Goal: Task Accomplishment & Management: Manage account settings

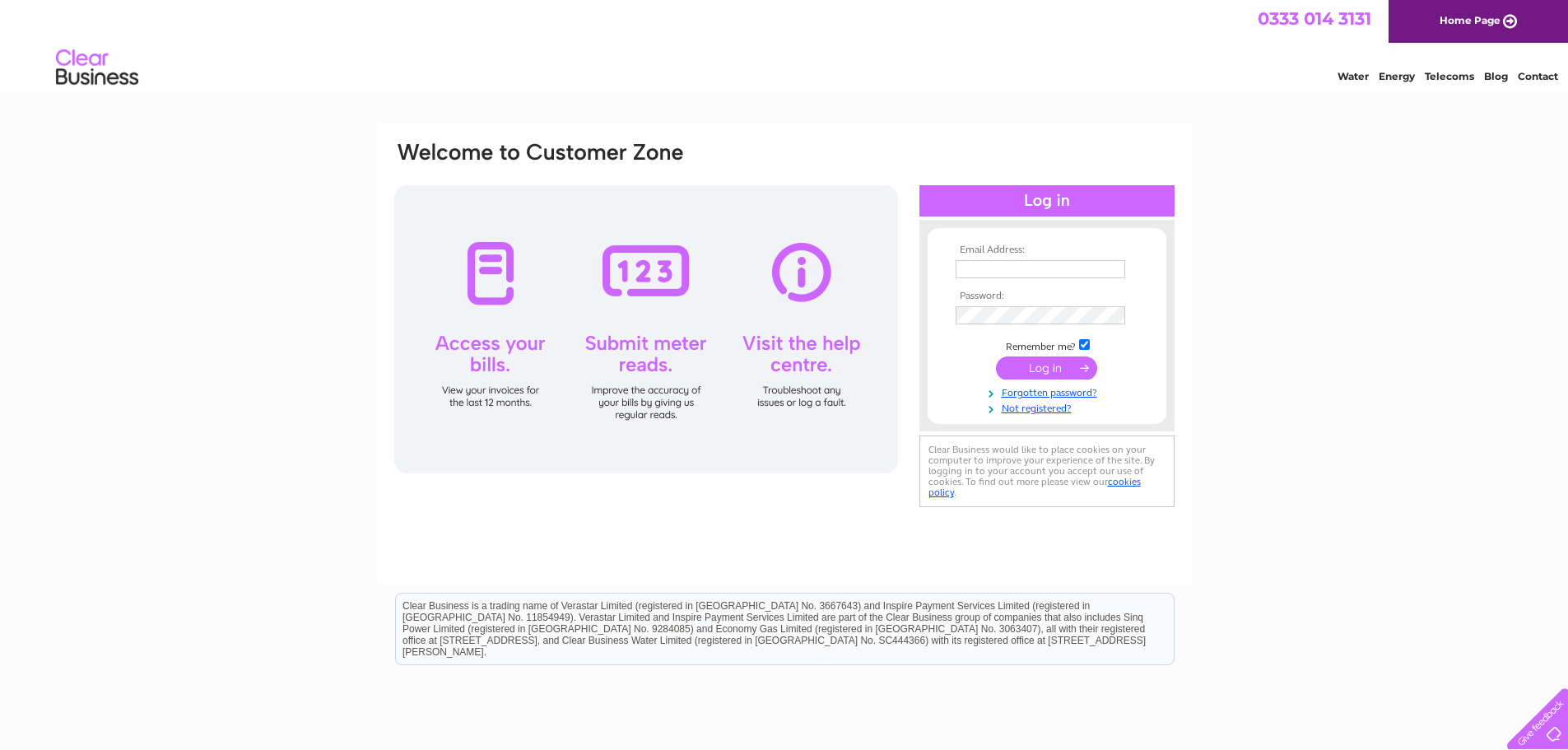
type input "info@automechanic-ltd.co.uk"
click at [1082, 369] on input "submit" at bounding box center [1046, 368] width 101 height 23
click at [1037, 368] on input "submit" at bounding box center [1046, 368] width 101 height 23
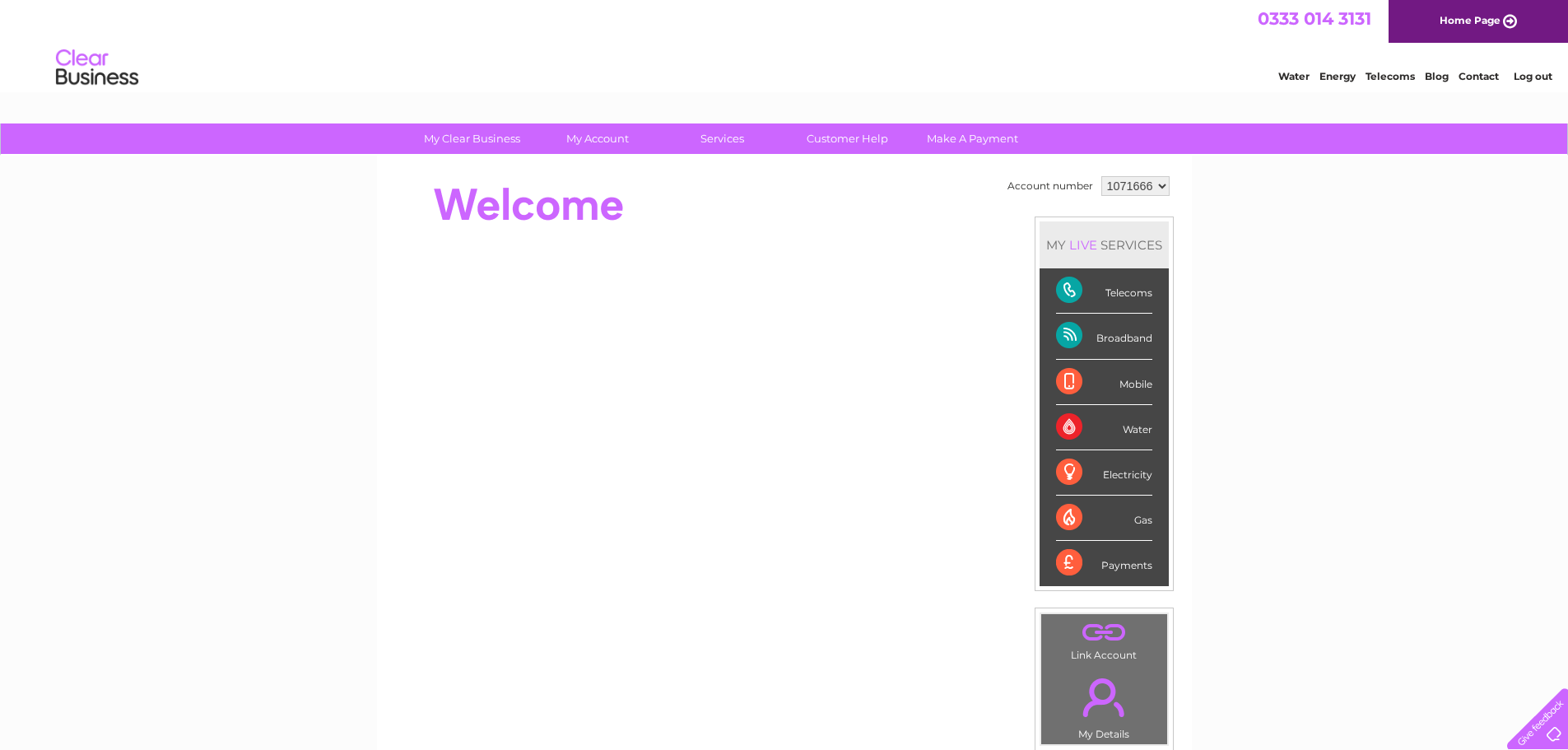
click at [1142, 301] on div "Telecoms" at bounding box center [1104, 291] width 96 height 45
click at [1139, 294] on div "Telecoms" at bounding box center [1104, 291] width 96 height 45
click at [1075, 289] on div "Telecoms" at bounding box center [1104, 291] width 96 height 45
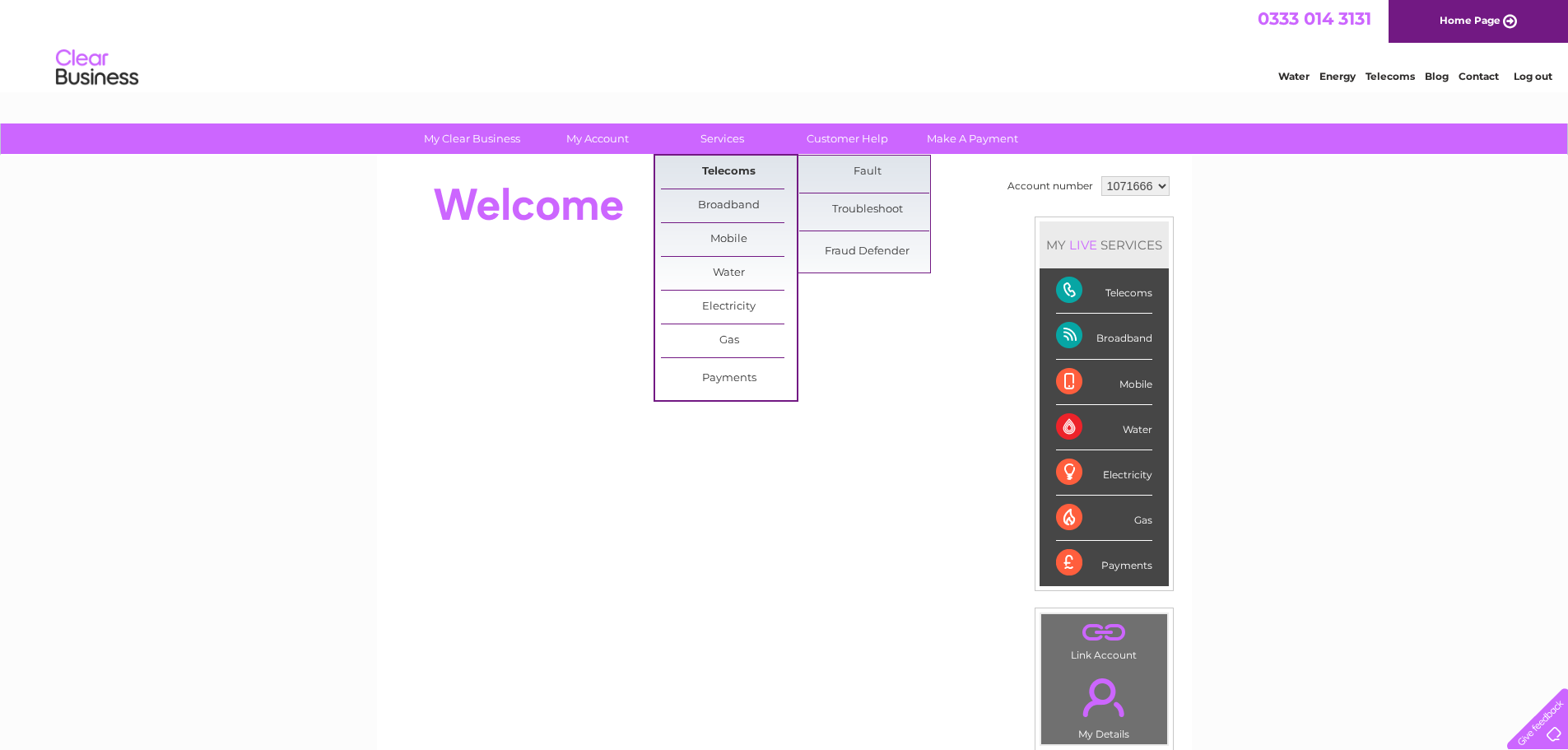
click at [729, 167] on link "Telecoms" at bounding box center [729, 172] width 136 height 33
click at [737, 171] on link "Telecoms" at bounding box center [729, 172] width 136 height 33
click at [716, 169] on link "Telecoms" at bounding box center [729, 172] width 136 height 33
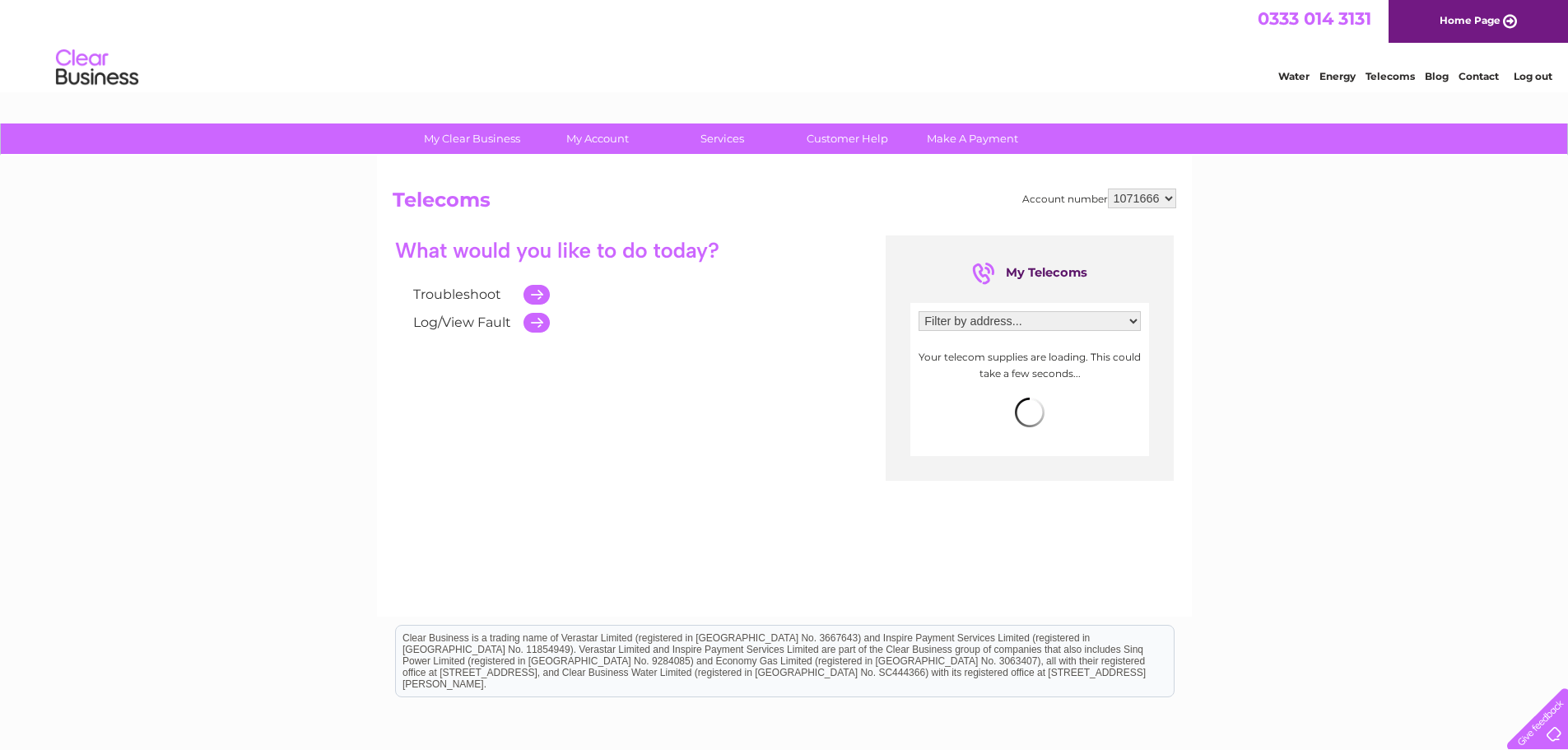
click at [1124, 321] on select "Filter by address... Unit 5-6, Forest Gate Farm , Stonehill Road , Ottershaw , …" at bounding box center [1030, 321] width 223 height 20
select select "2673843"
click at [919, 312] on select "Filter by address... Unit 5-6, Forest Gate Farm , Stonehill Road , Ottershaw , …" at bounding box center [1030, 321] width 223 height 20
click at [1103, 350] on span "more info" at bounding box center [1110, 349] width 52 height 13
click at [985, 347] on span "0148 377 2999" at bounding box center [964, 349] width 85 height 15
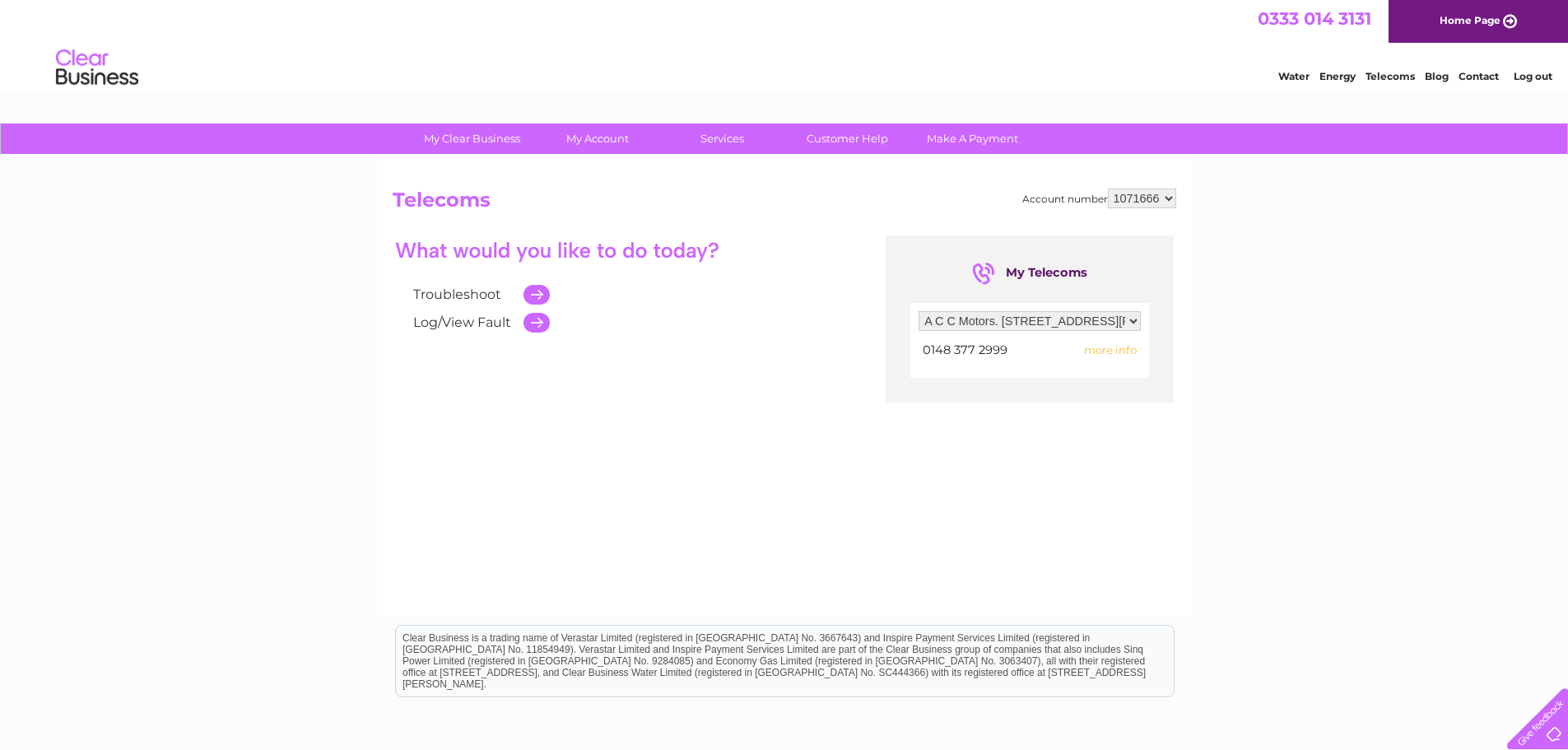
click at [1160, 199] on select "1071666" at bounding box center [1141, 198] width 68 height 20
click at [1132, 322] on select "Filter by address... [STREET_ADDRESS] A C C Motors. [STREET_ADDRESS][PERSON_NAM…" at bounding box center [1030, 321] width 223 height 20
click at [1270, 300] on div "My Clear Business Login Details My Details My Preferences Link Account My Accou…" at bounding box center [784, 510] width 1568 height 774
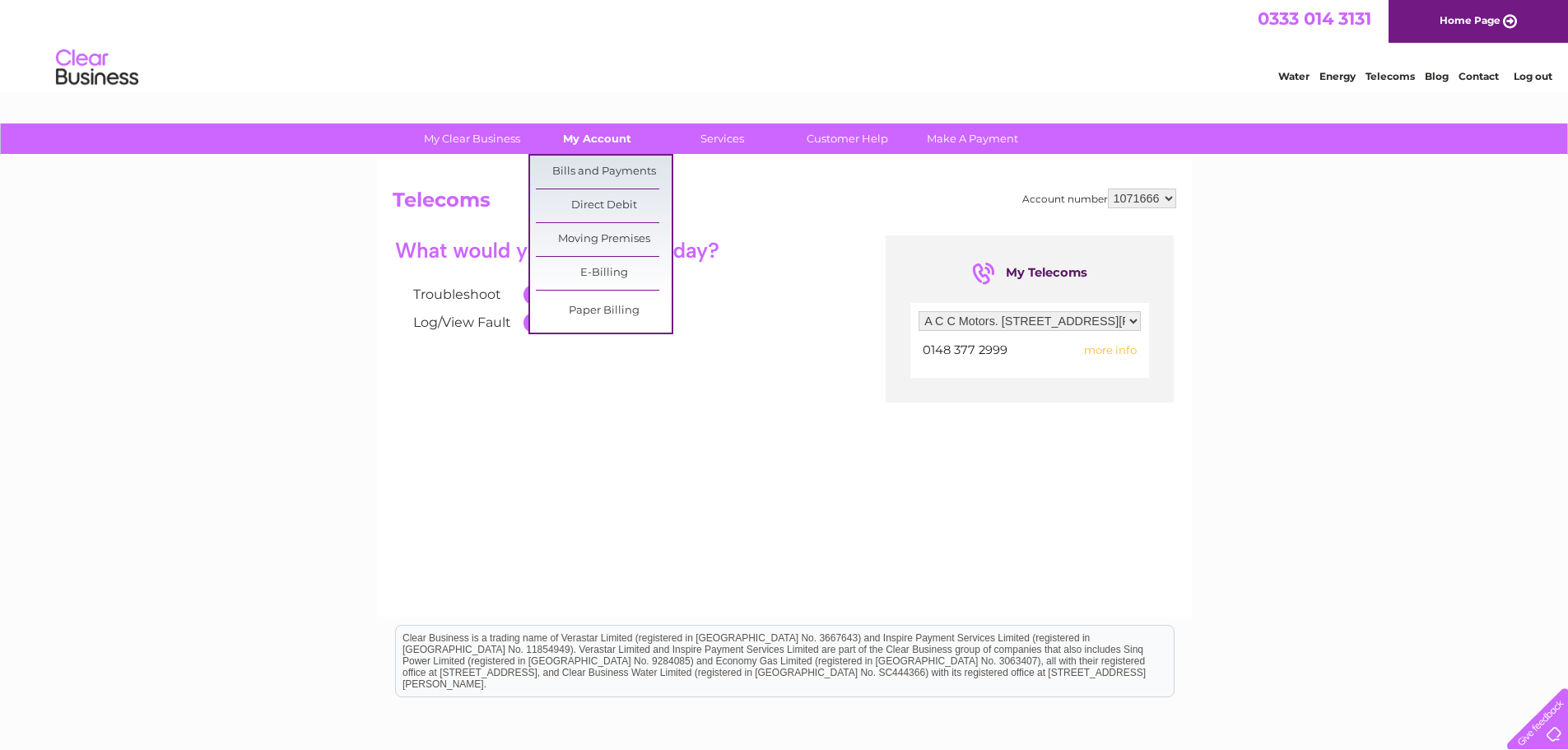
click at [598, 137] on link "My Account" at bounding box center [597, 138] width 136 height 31
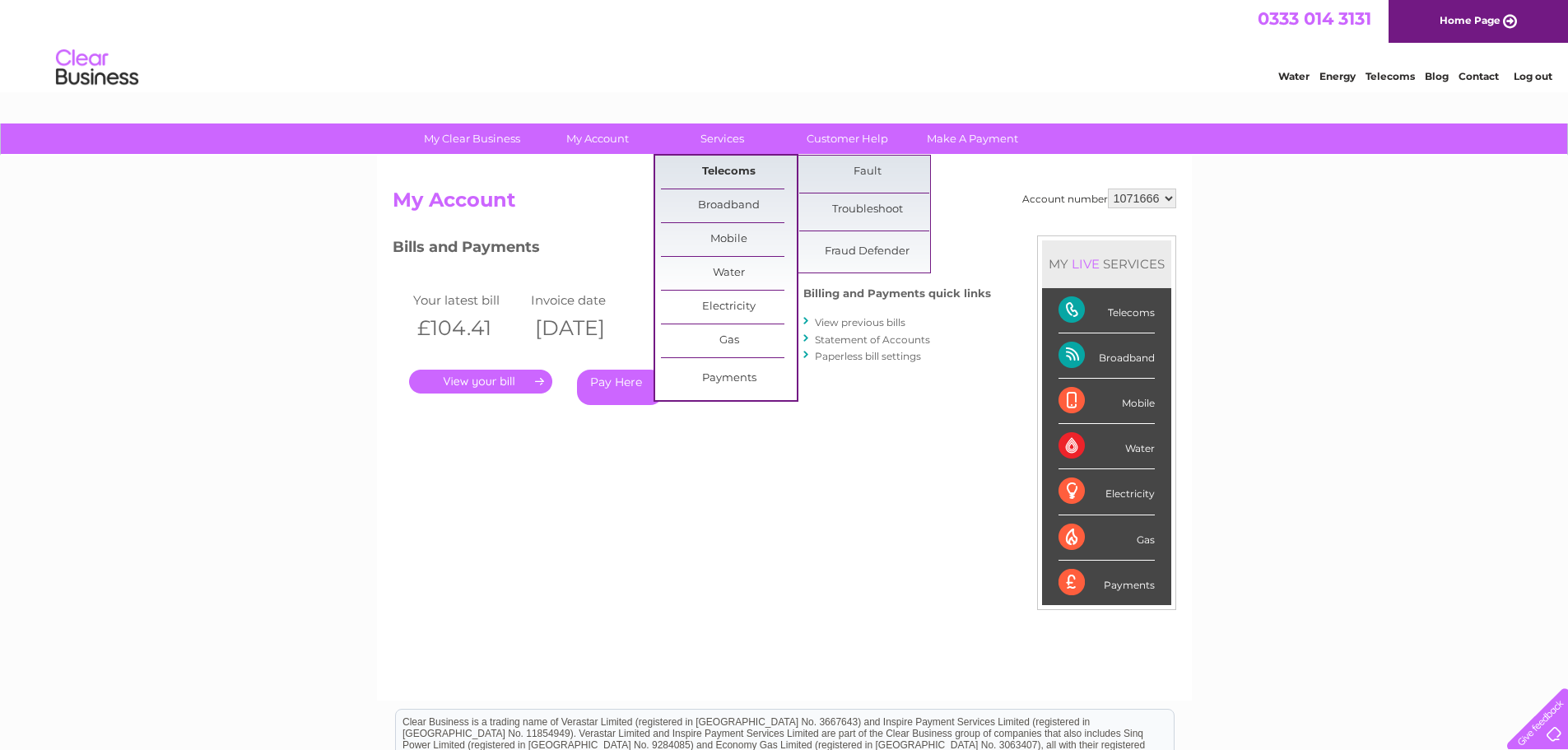
click at [716, 174] on link "Telecoms" at bounding box center [729, 172] width 136 height 33
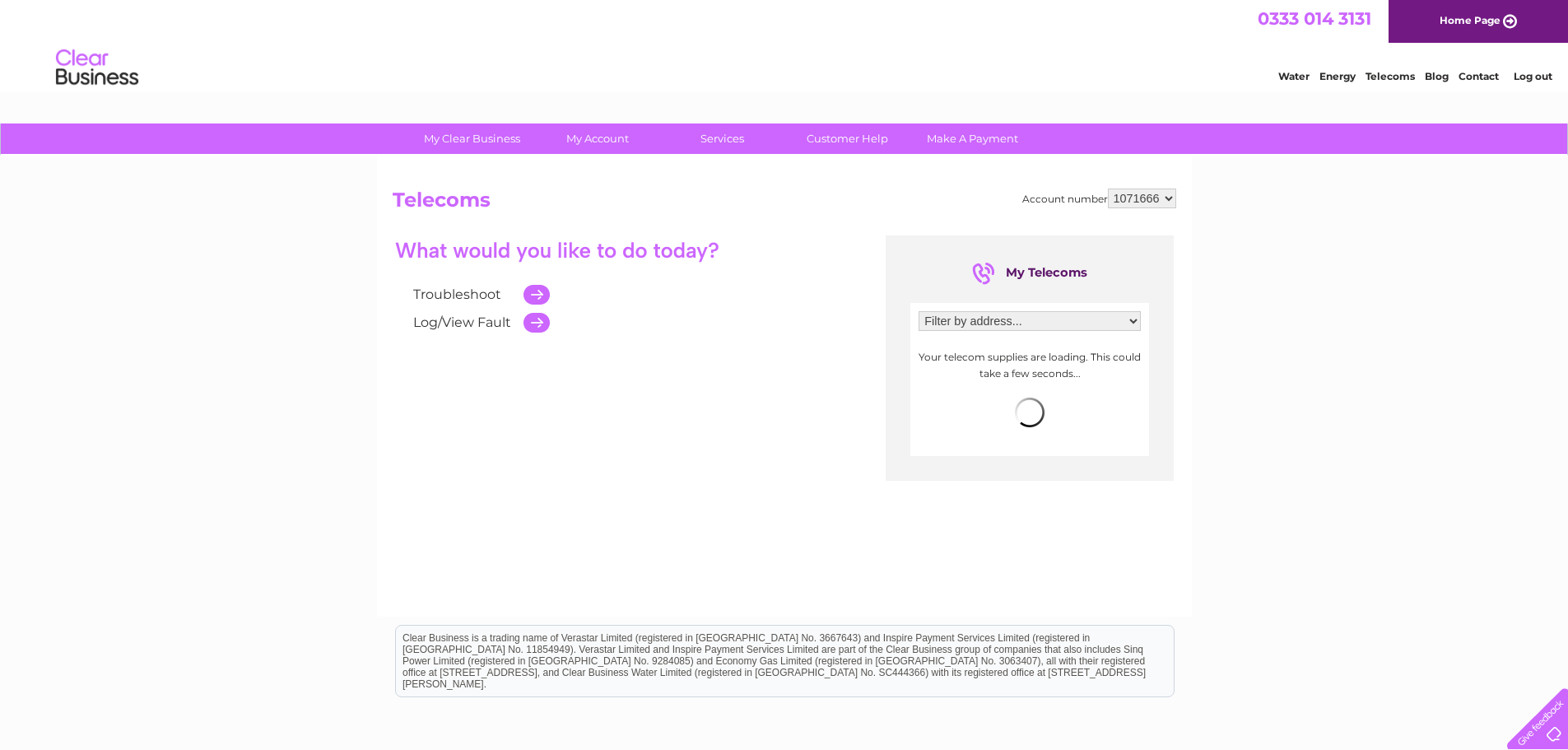
click at [1126, 320] on select "Filter by address... [STREET_ADDRESS] A C C Motors. [STREET_ADDRESS][PERSON_NAM…" at bounding box center [1030, 321] width 223 height 20
select select "2673843"
click at [919, 312] on select "Filter by address... [STREET_ADDRESS] A C C Motors. [STREET_ADDRESS][PERSON_NAM…" at bounding box center [1030, 321] width 223 height 20
click at [962, 348] on span "0148 377 2999" at bounding box center [964, 349] width 85 height 15
click at [1113, 349] on span "more info" at bounding box center [1110, 349] width 52 height 13
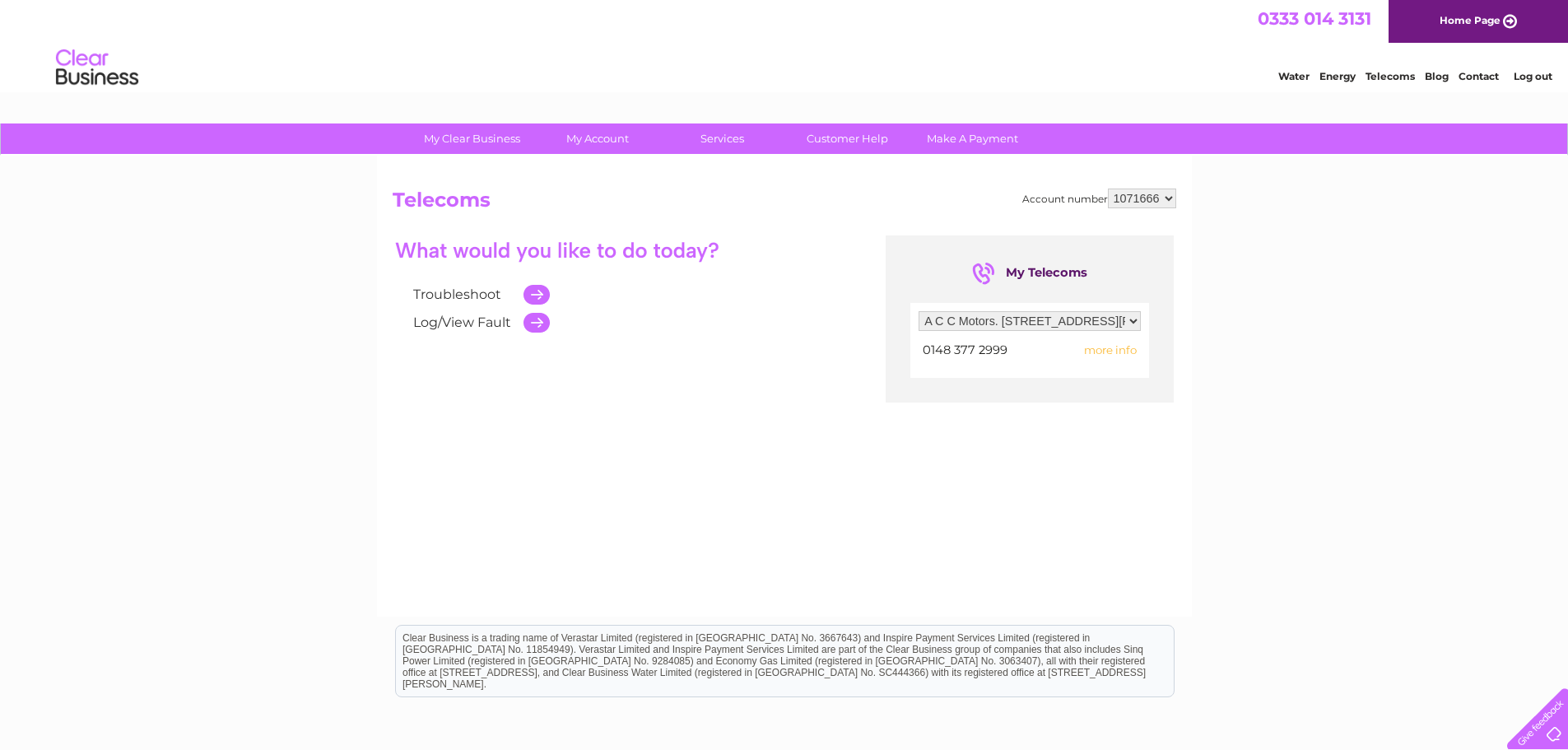
click at [1121, 347] on span "more info" at bounding box center [1110, 349] width 52 height 13
click at [1104, 347] on span "more info" at bounding box center [1110, 349] width 52 height 13
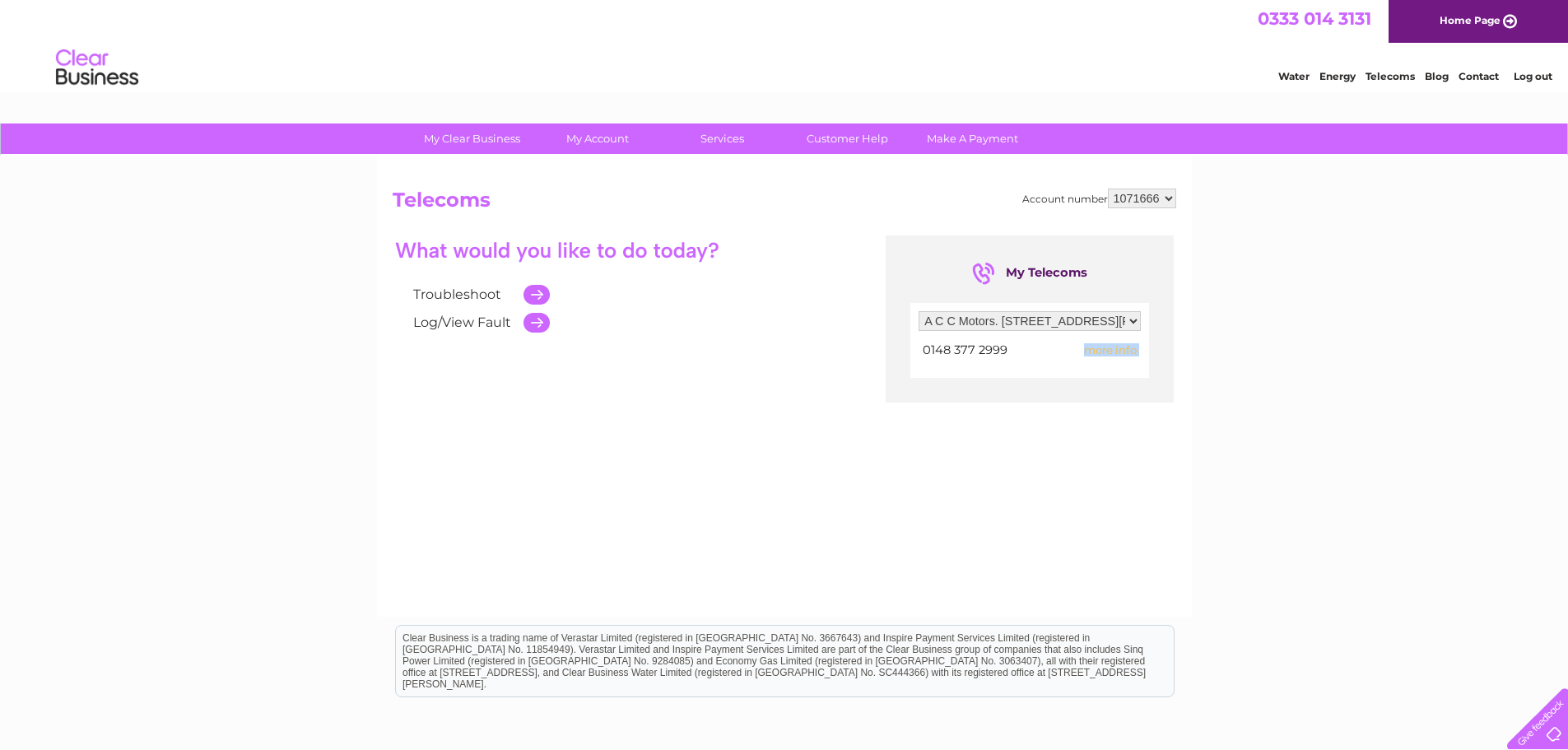
click at [1104, 347] on span "more info" at bounding box center [1110, 349] width 52 height 13
click at [1104, 348] on span "more info" at bounding box center [1110, 349] width 52 height 13
click at [1107, 353] on span "more info" at bounding box center [1110, 349] width 52 height 13
click at [1108, 348] on span "more info" at bounding box center [1110, 349] width 52 height 13
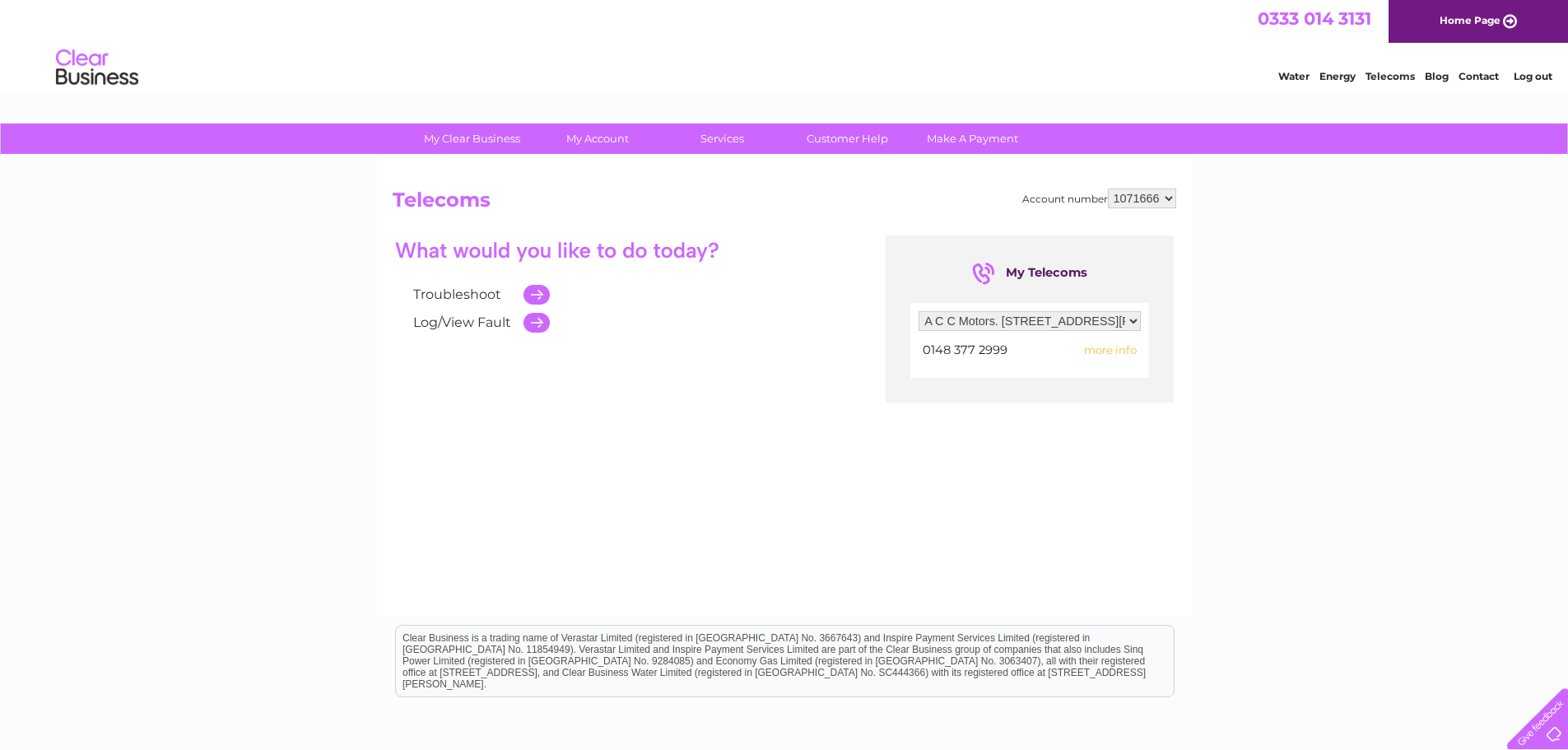
click at [1108, 348] on span "more info" at bounding box center [1110, 349] width 52 height 13
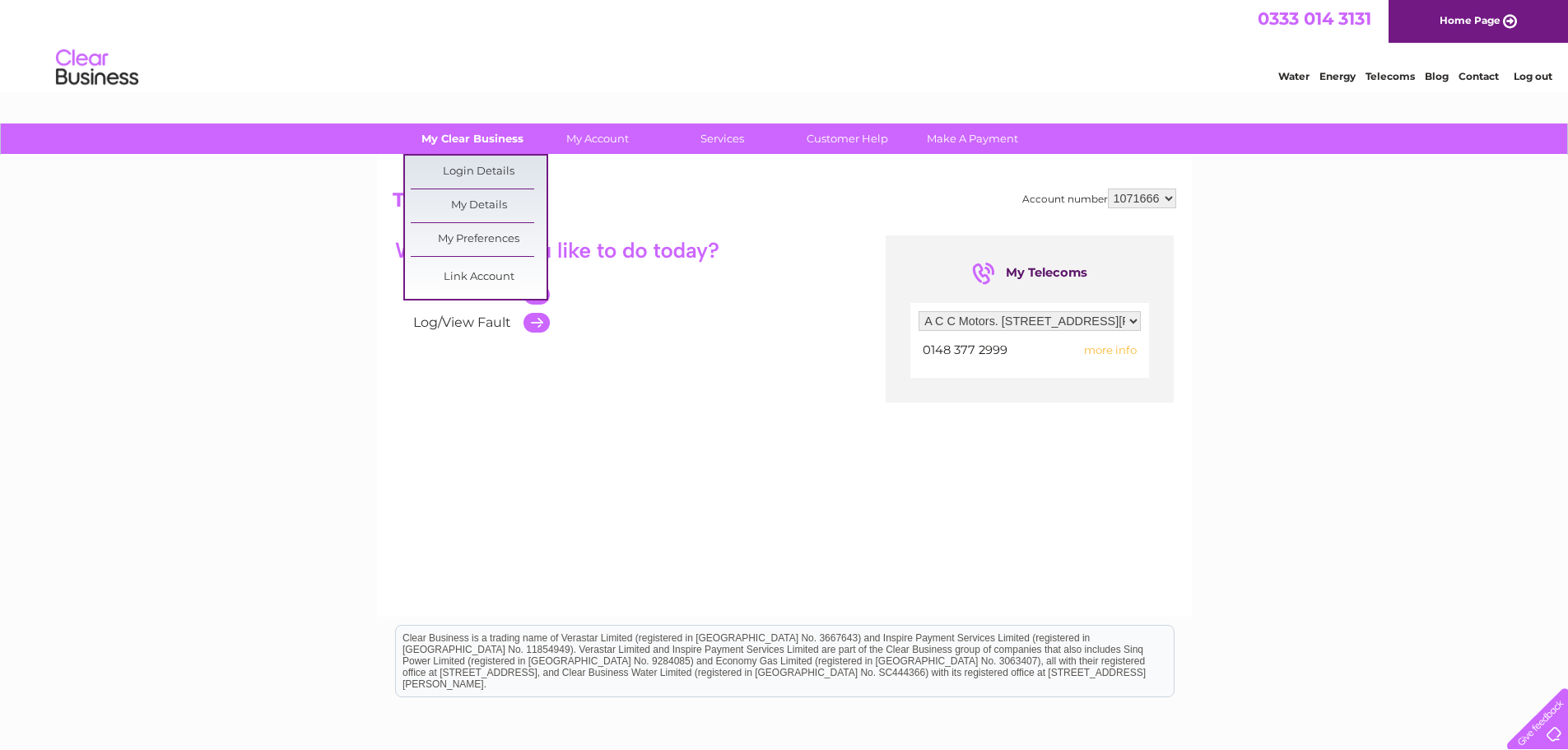
click at [476, 137] on link "My Clear Business" at bounding box center [472, 138] width 136 height 31
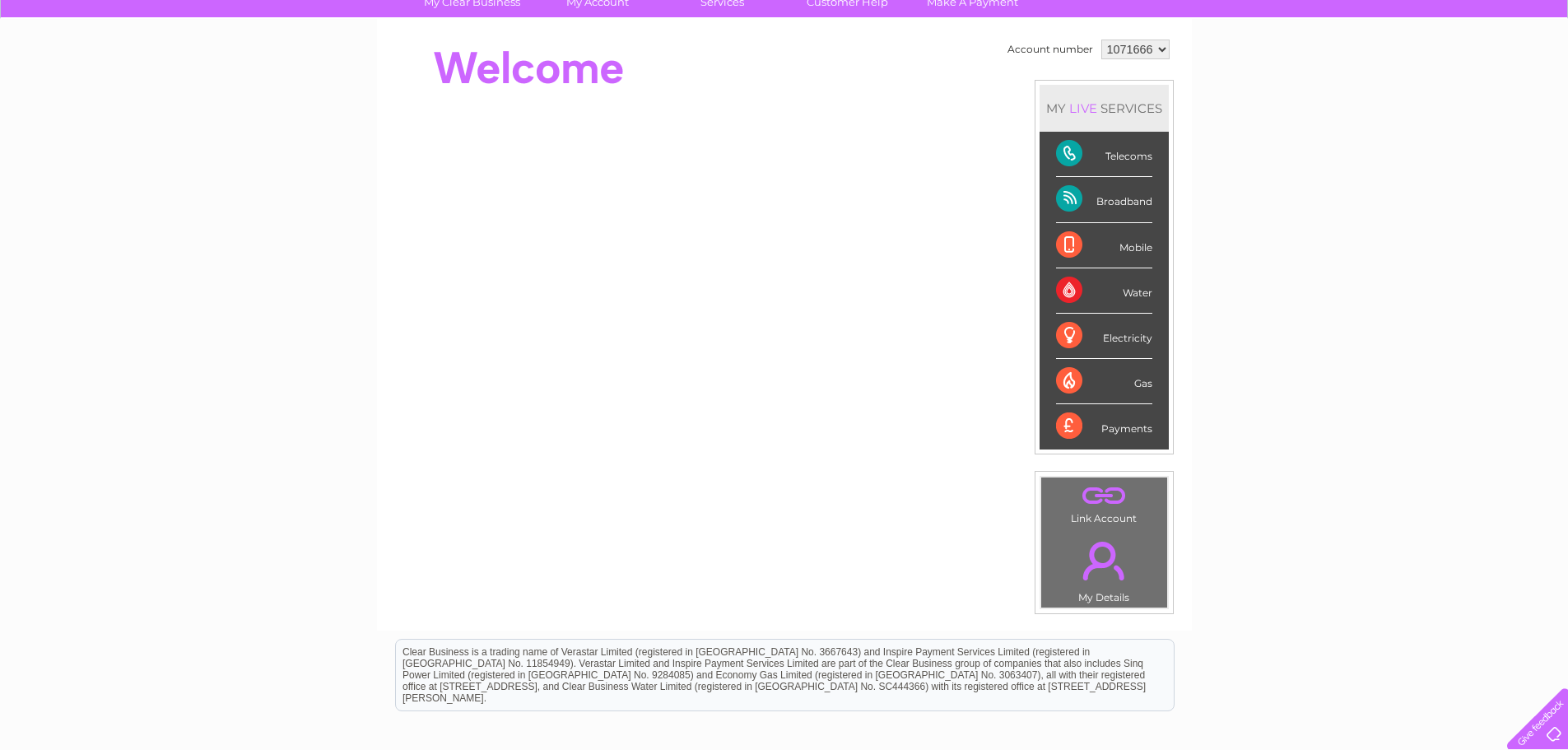
scroll to position [165, 0]
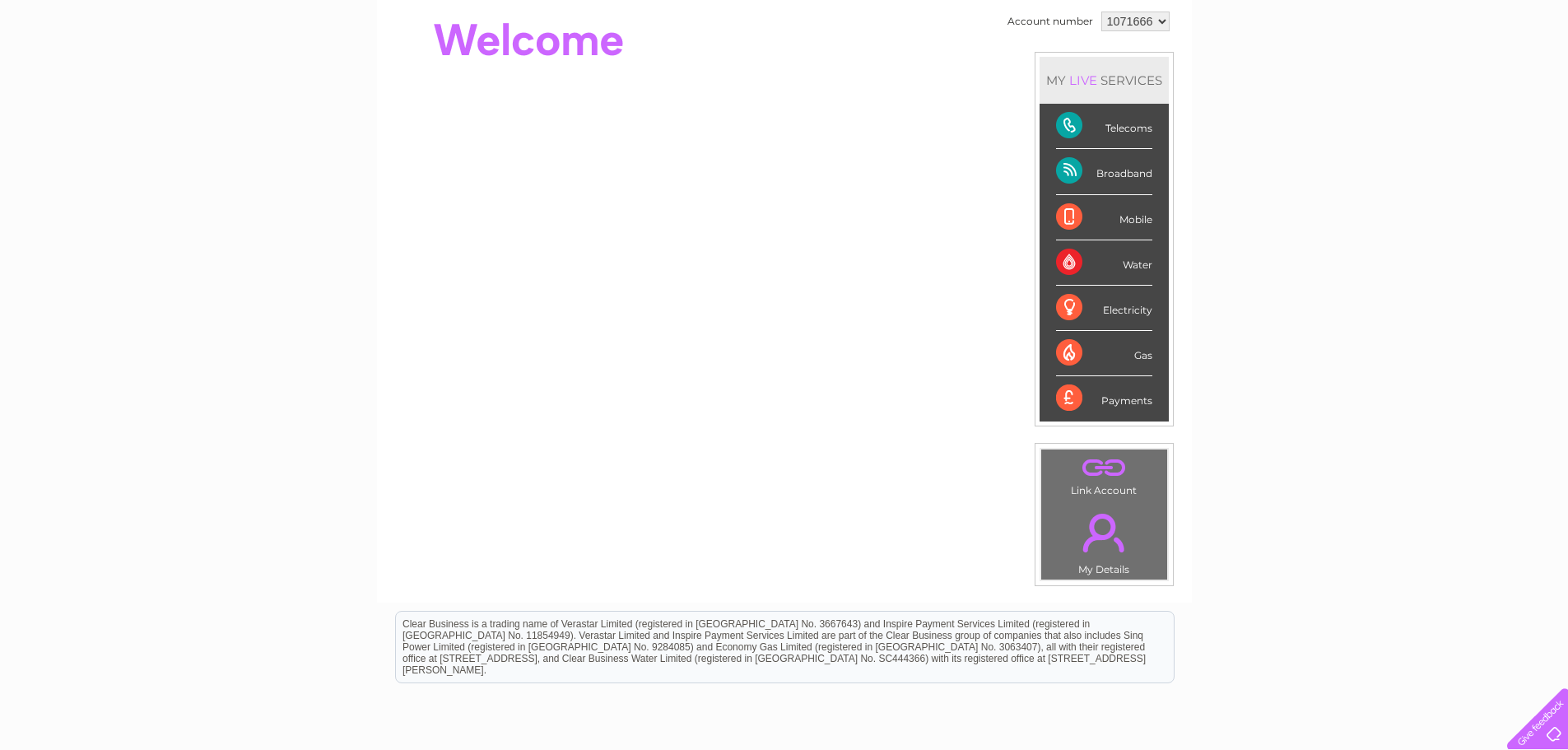
click at [1097, 559] on link "." at bounding box center [1104, 533] width 118 height 58
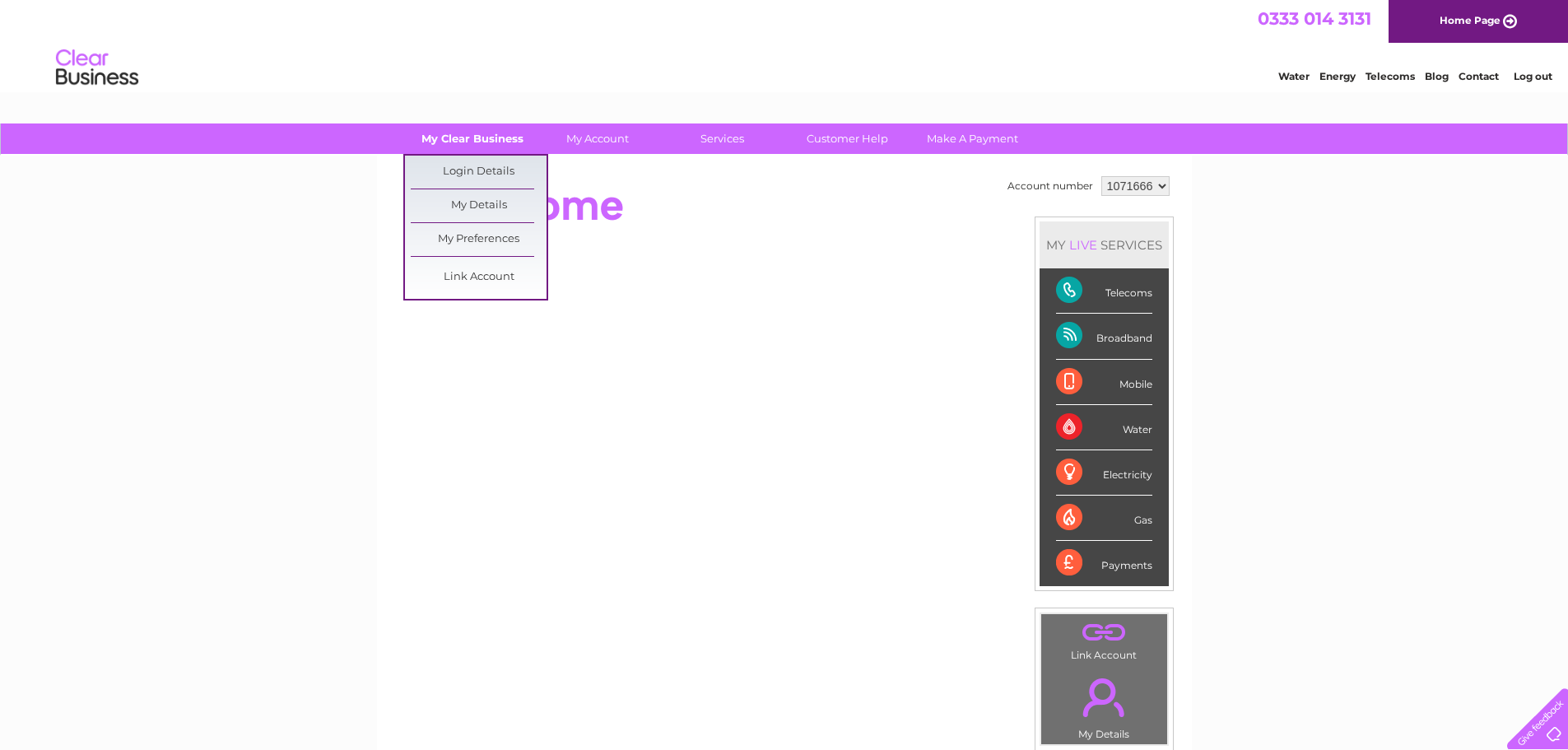
click at [456, 135] on link "My Clear Business" at bounding box center [472, 138] width 136 height 31
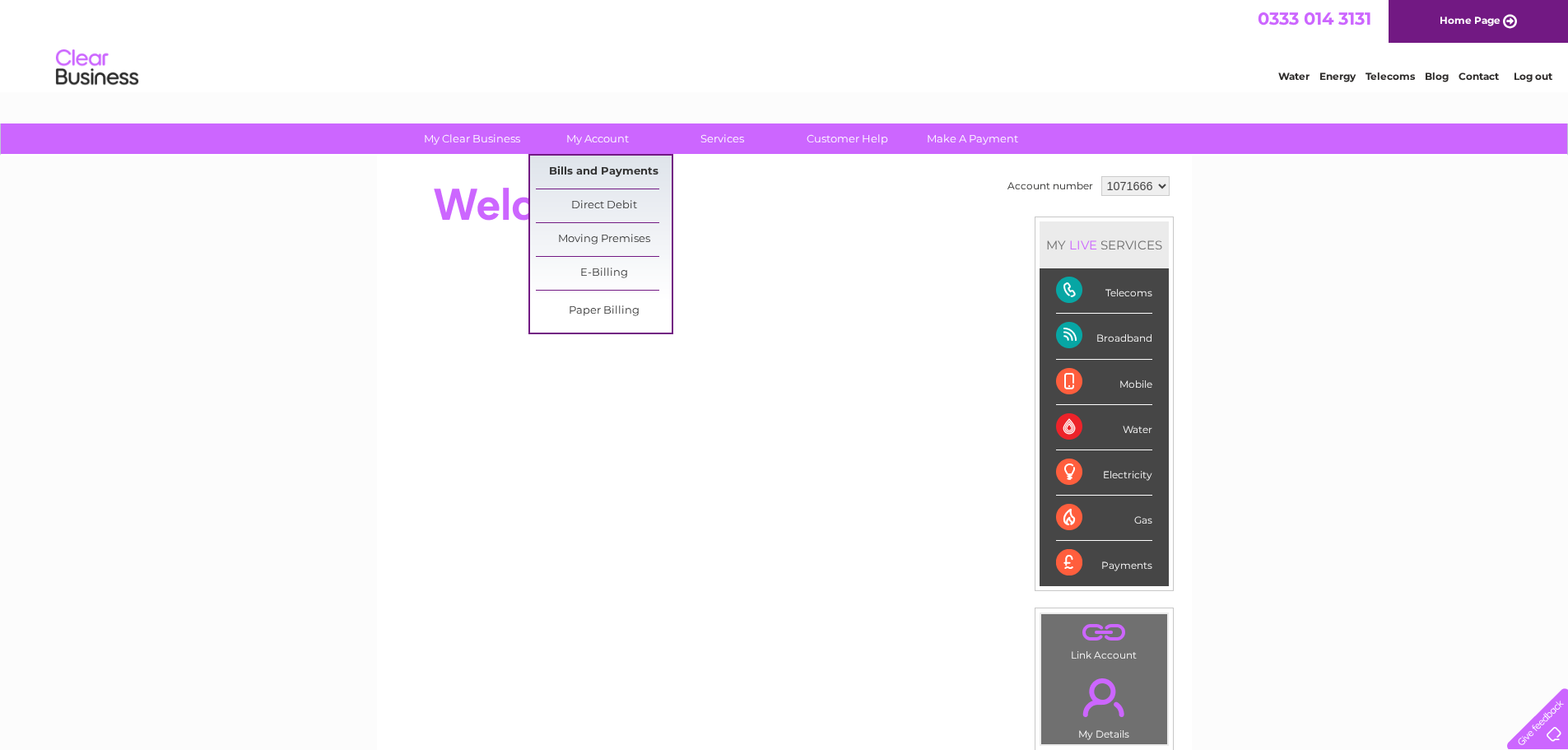
click at [617, 169] on link "Bills and Payments" at bounding box center [604, 172] width 136 height 33
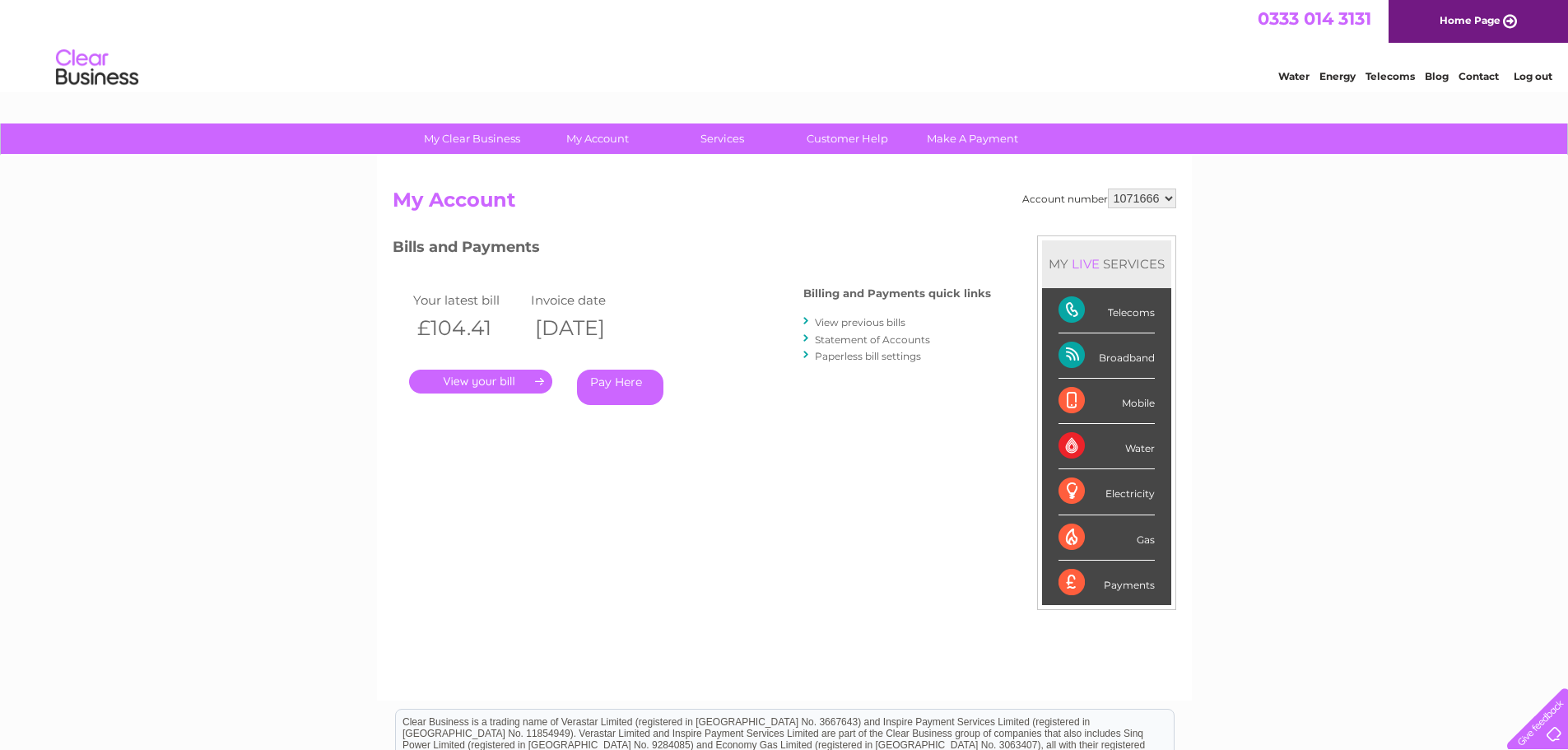
click at [448, 383] on link "." at bounding box center [481, 381] width 143 height 24
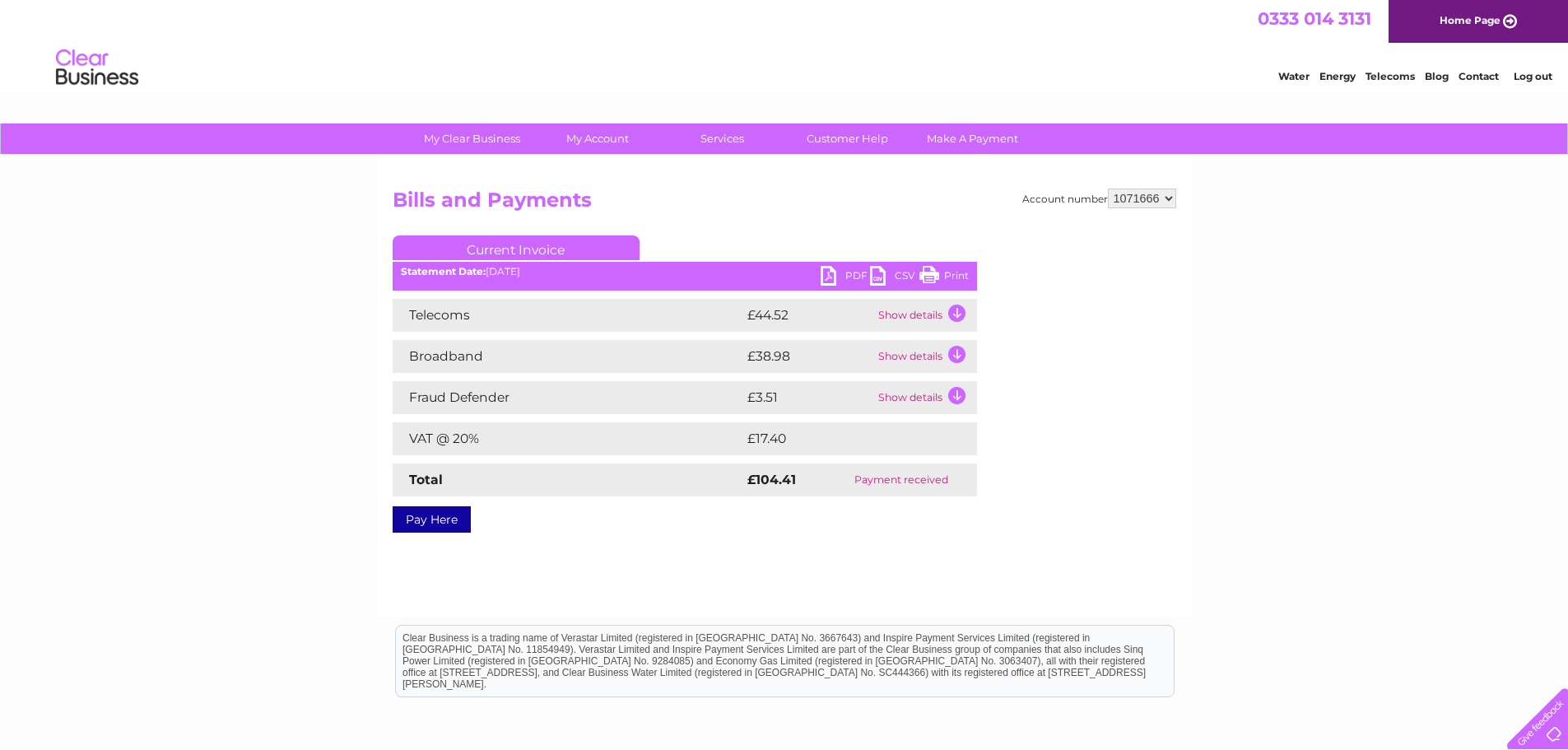
click at [960, 354] on td "Show details" at bounding box center [926, 357] width 103 height 33
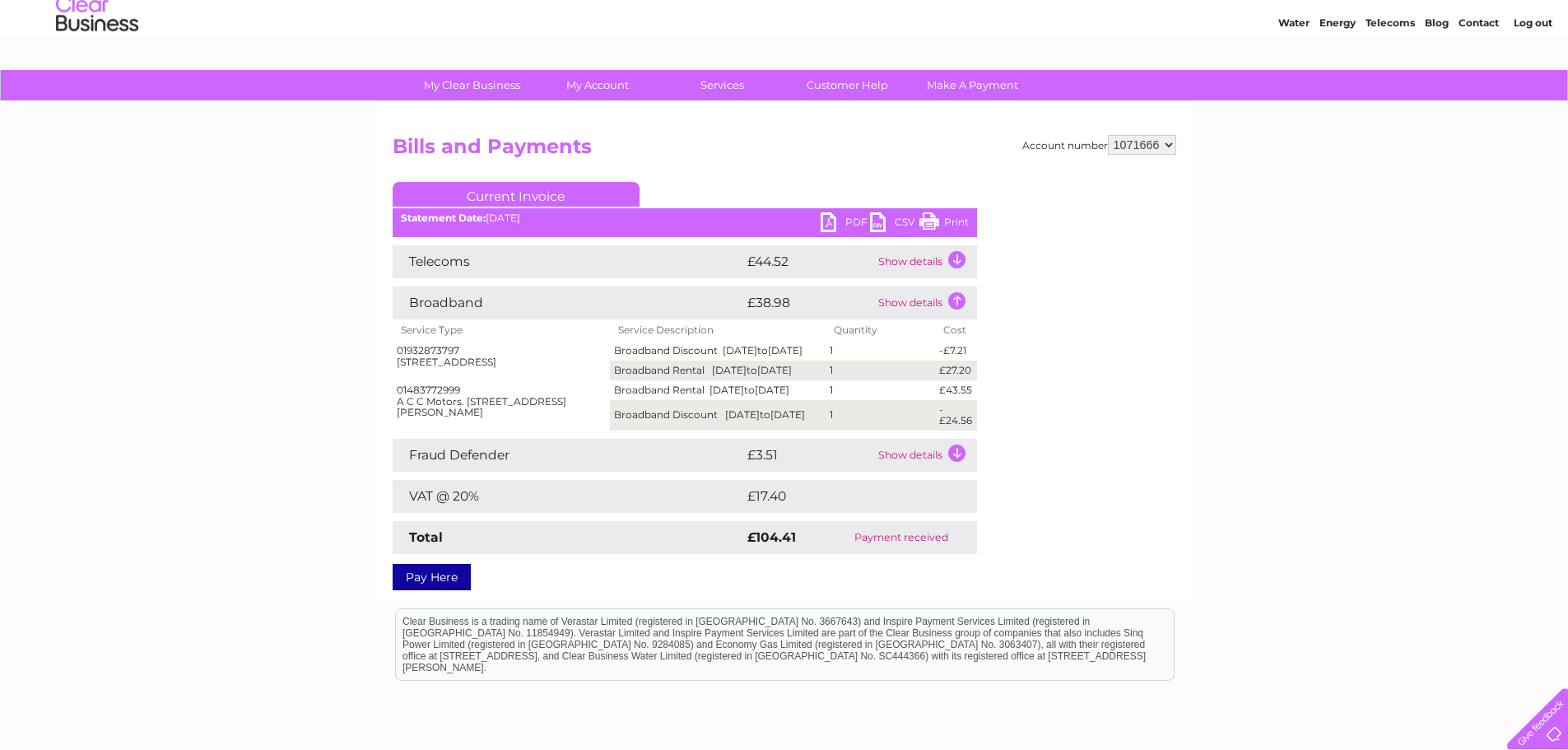
scroll to position [82, 0]
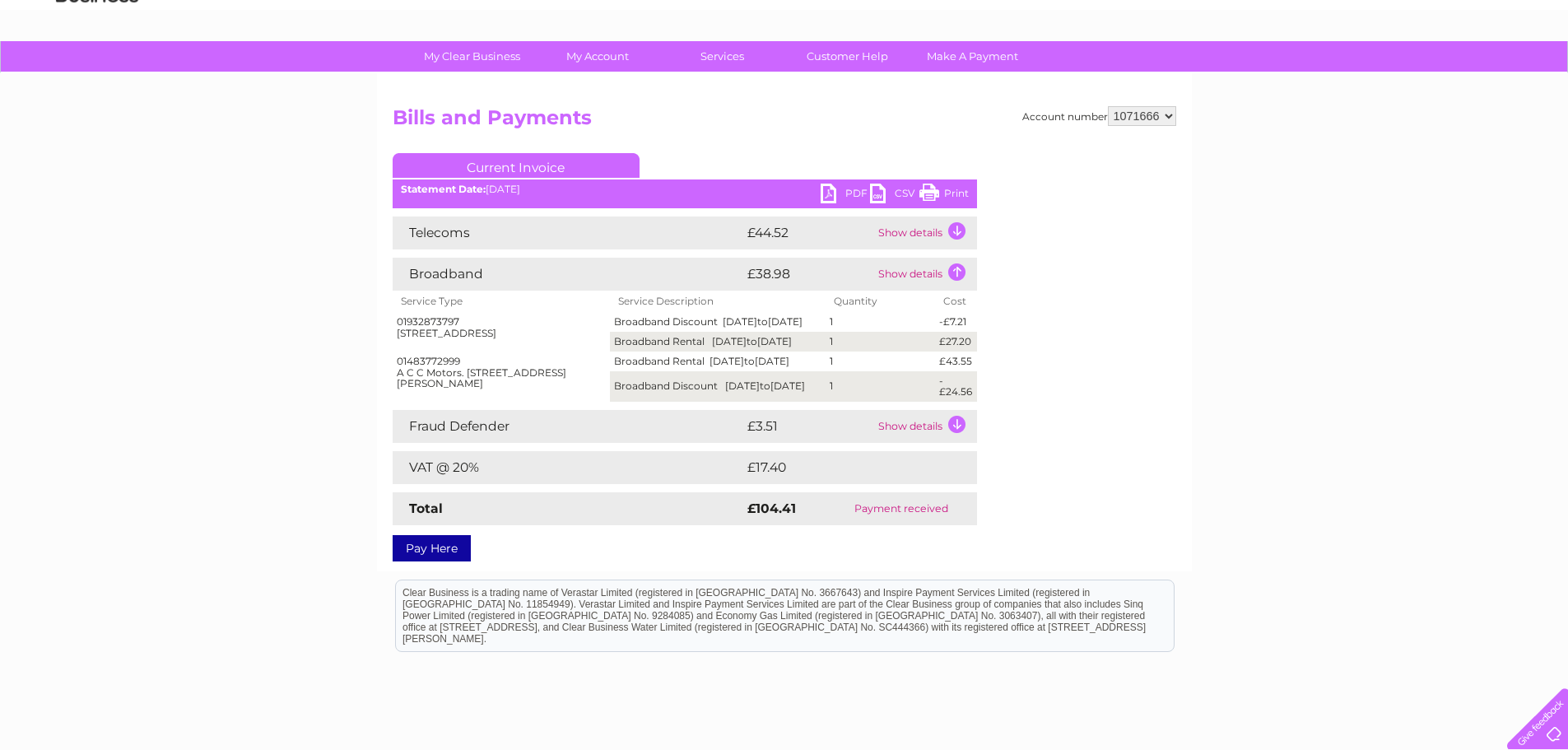
click at [955, 226] on td "Show details" at bounding box center [926, 233] width 103 height 33
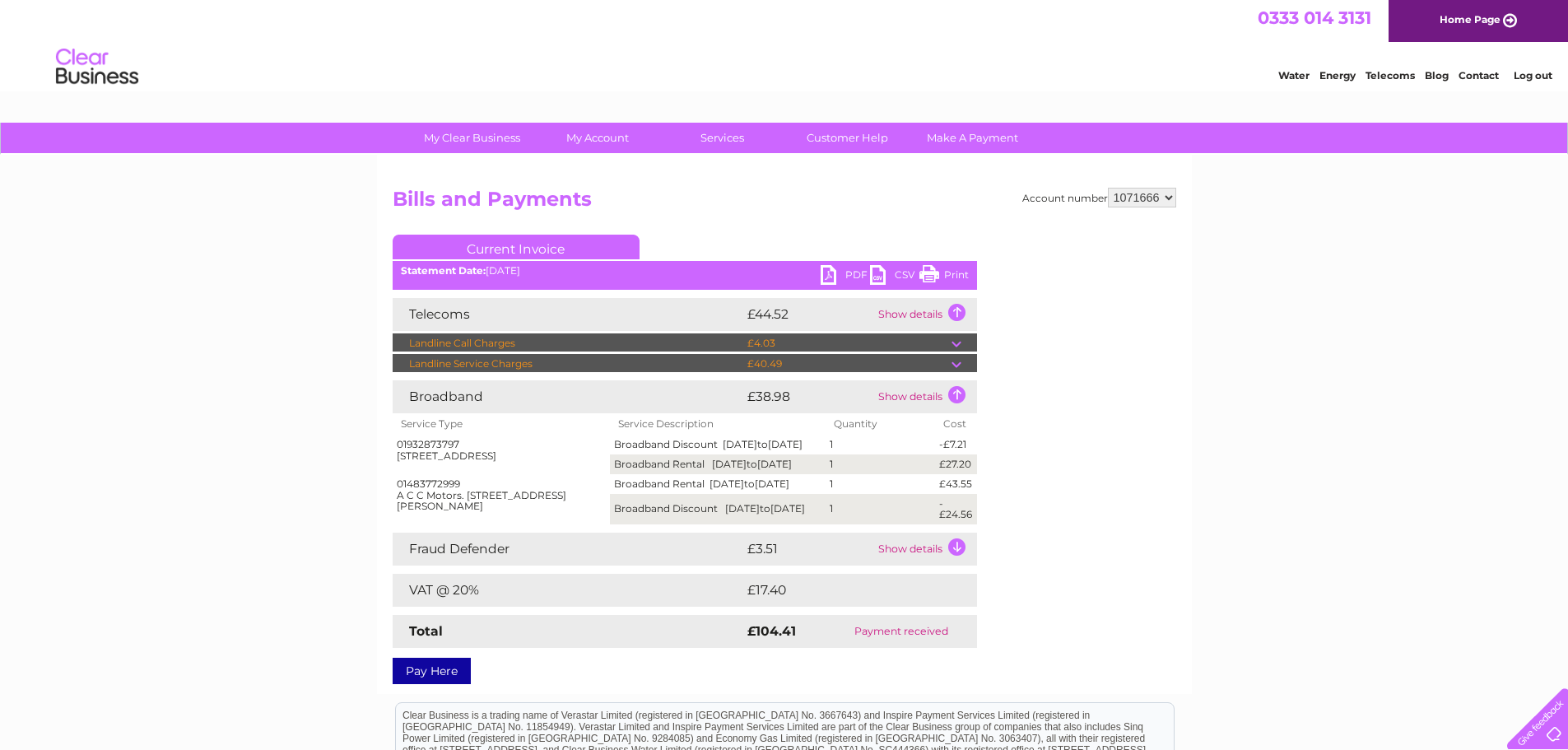
scroll to position [0, 0]
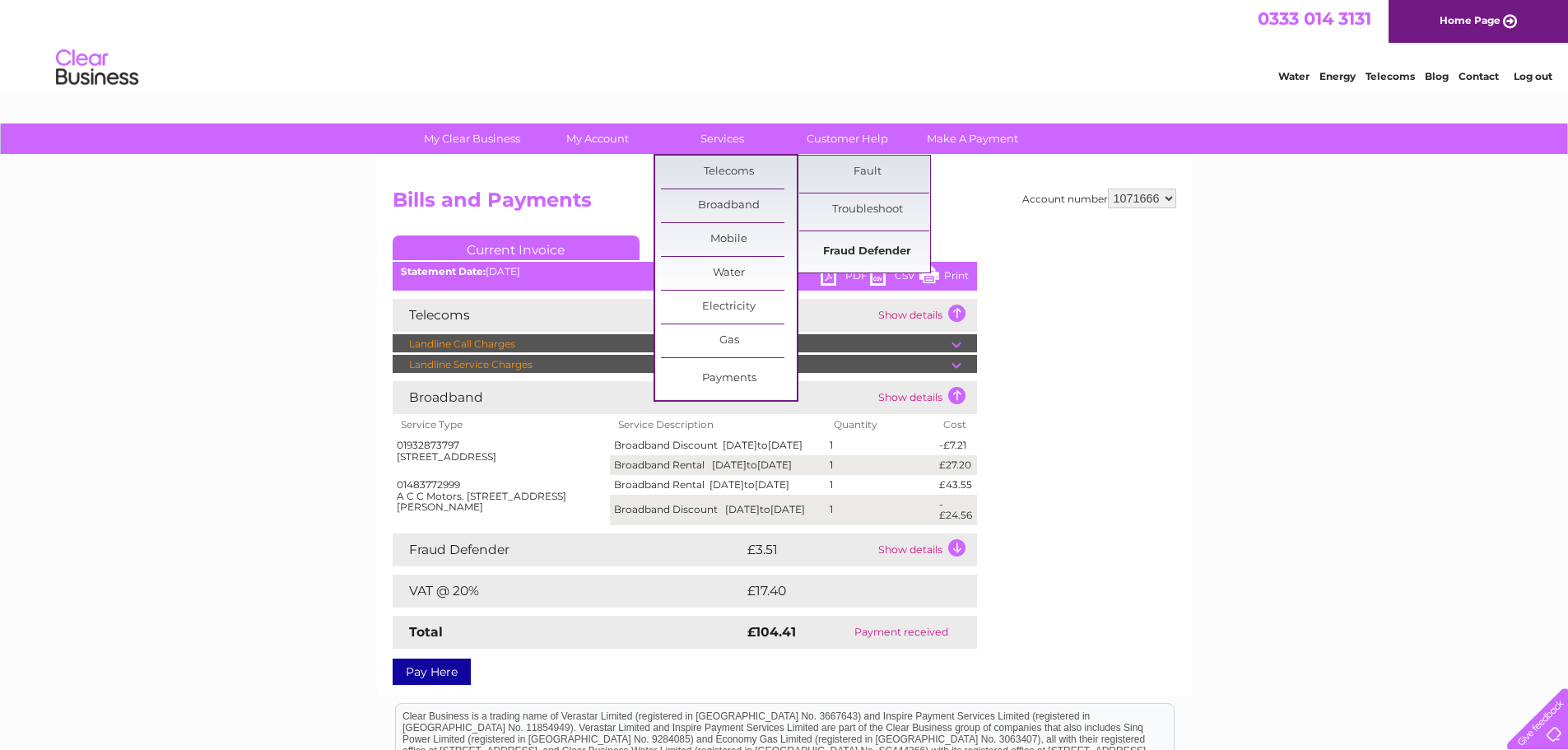
click at [892, 251] on link "Fraud Defender" at bounding box center [867, 252] width 136 height 33
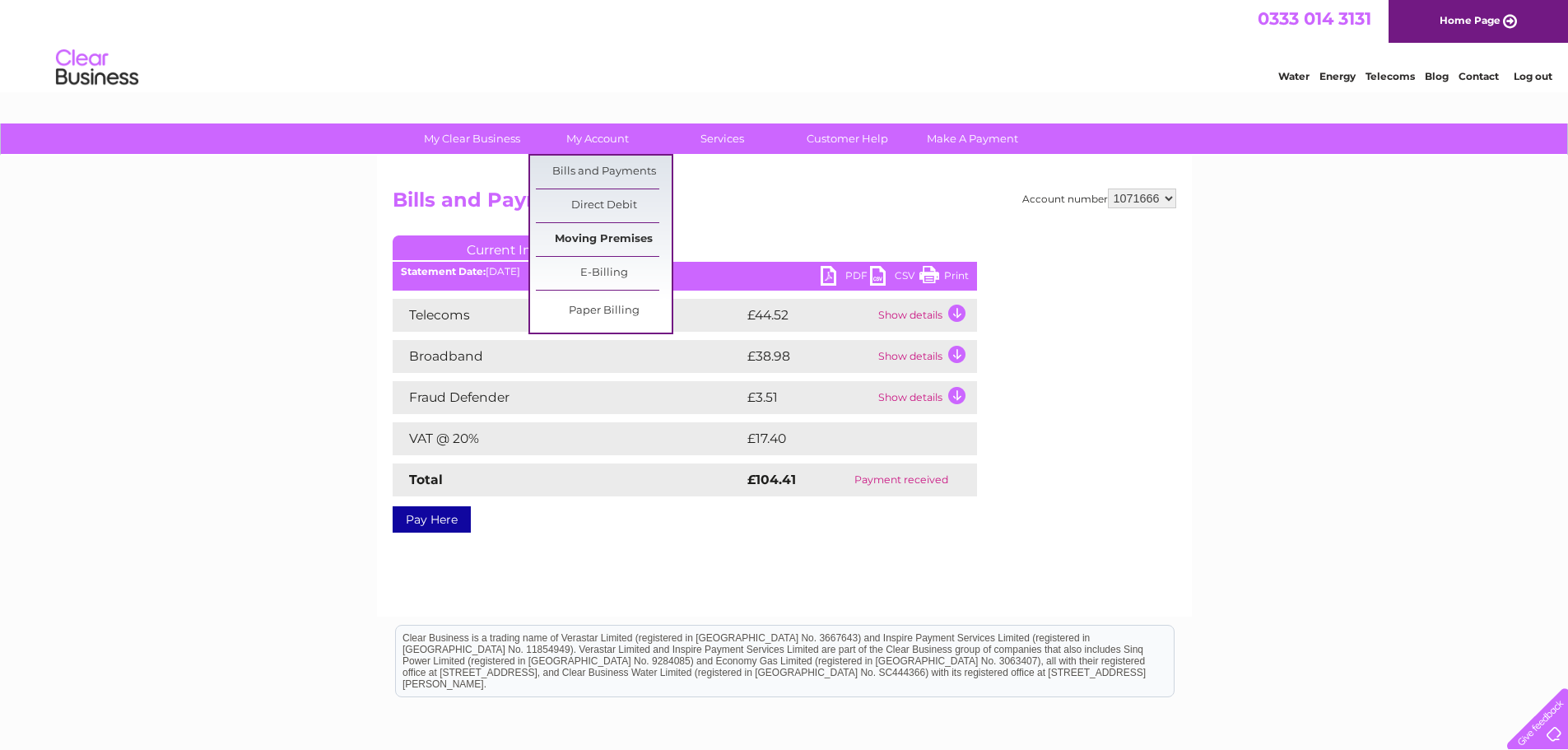
click at [615, 235] on link "Moving Premises" at bounding box center [604, 240] width 136 height 33
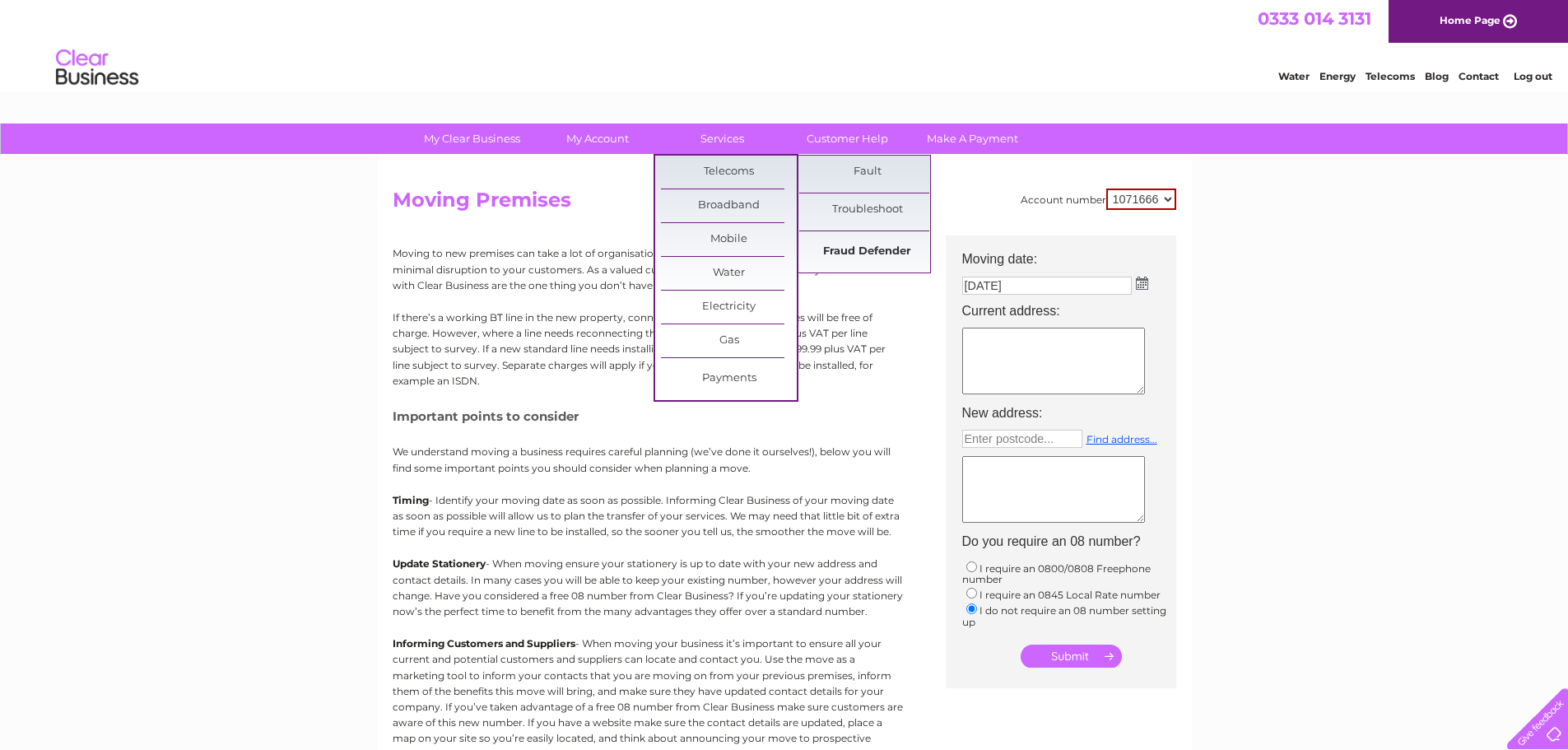
click at [858, 252] on link "Fraud Defender" at bounding box center [867, 252] width 136 height 33
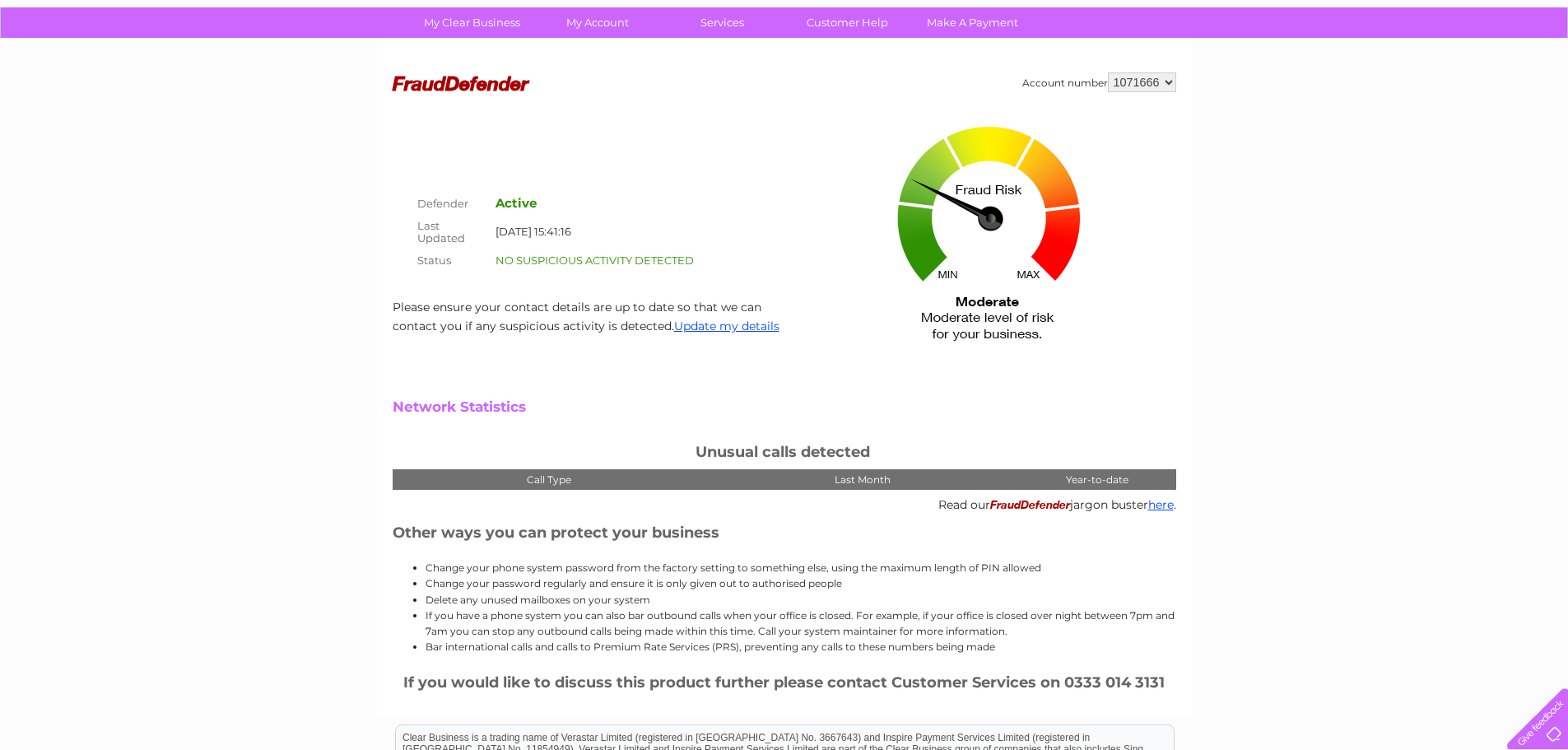
scroll to position [43, 0]
